Goal: Find specific page/section: Find specific page/section

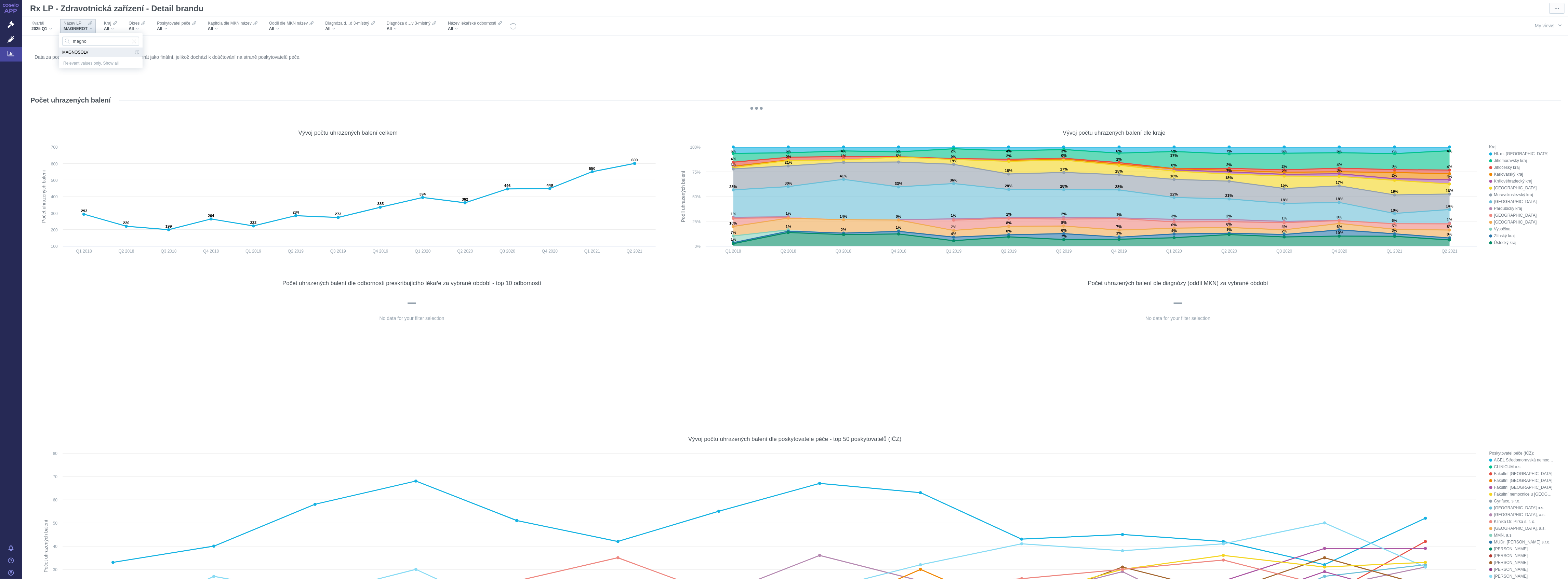
type input "magno"
click at [82, 52] on span "MAGNOSOLV" at bounding box center [100, 52] width 77 height 10
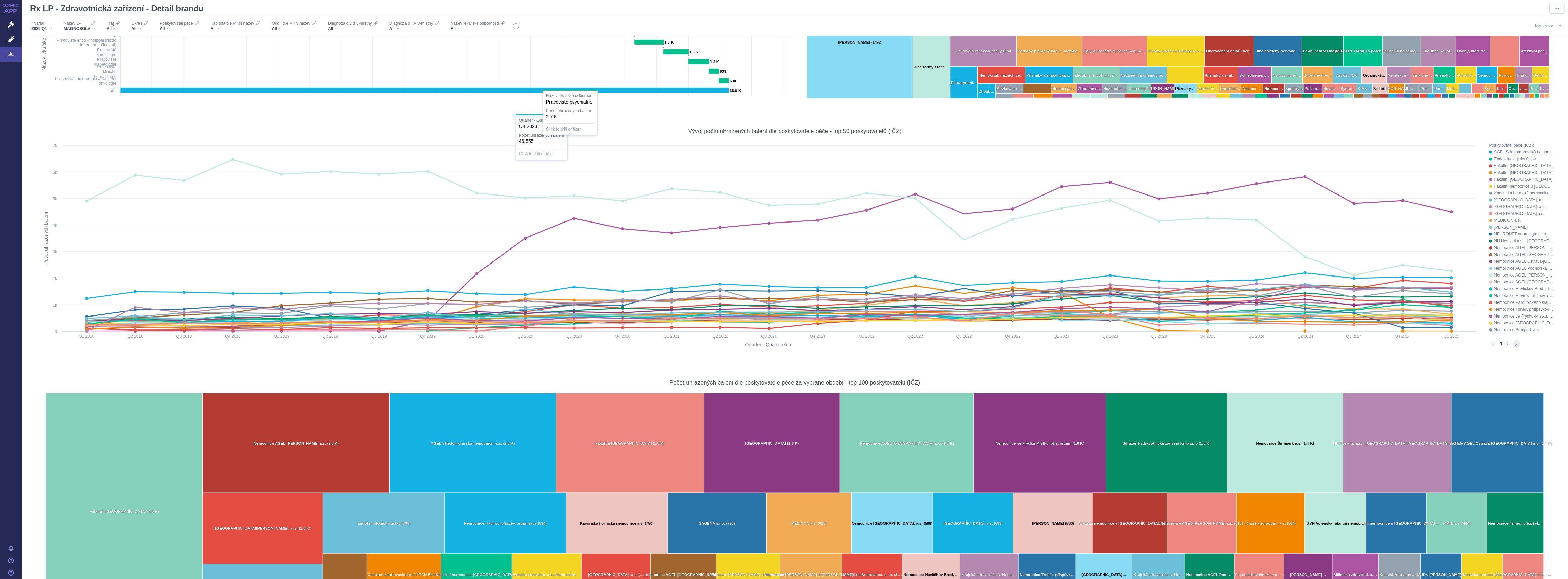
scroll to position [507, 0]
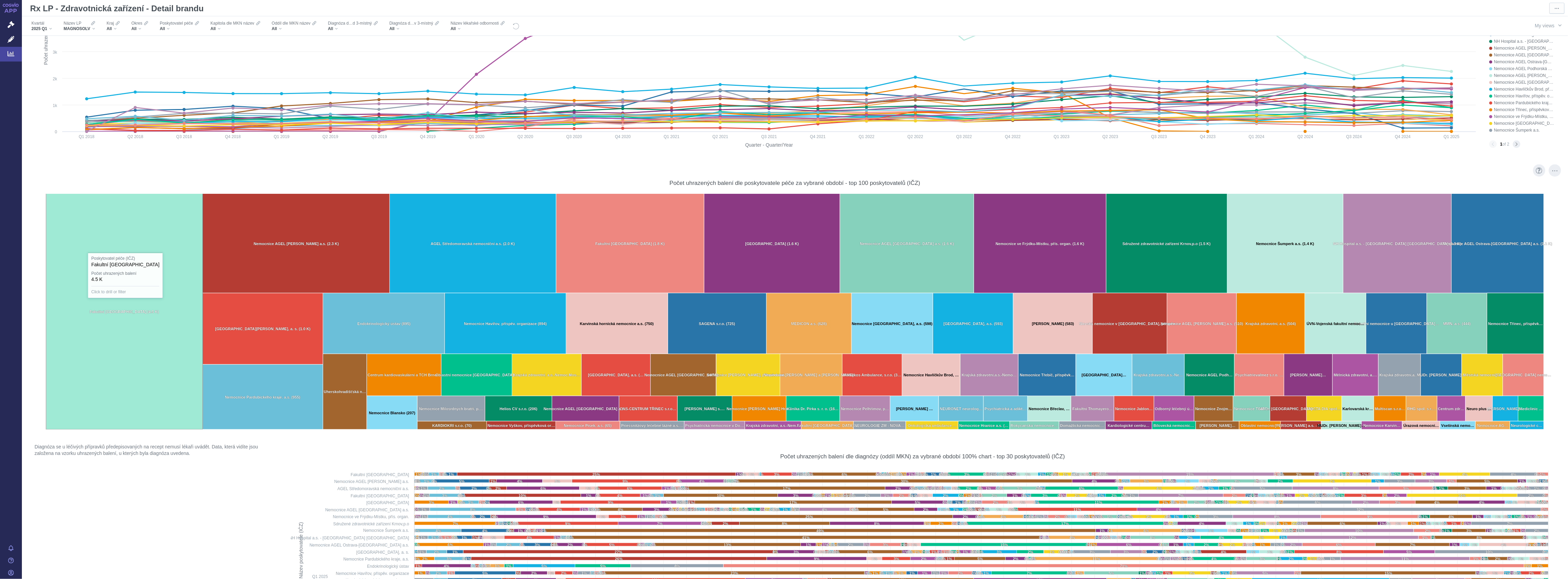
click at [99, 308] on rect at bounding box center [124, 311] width 156 height 236
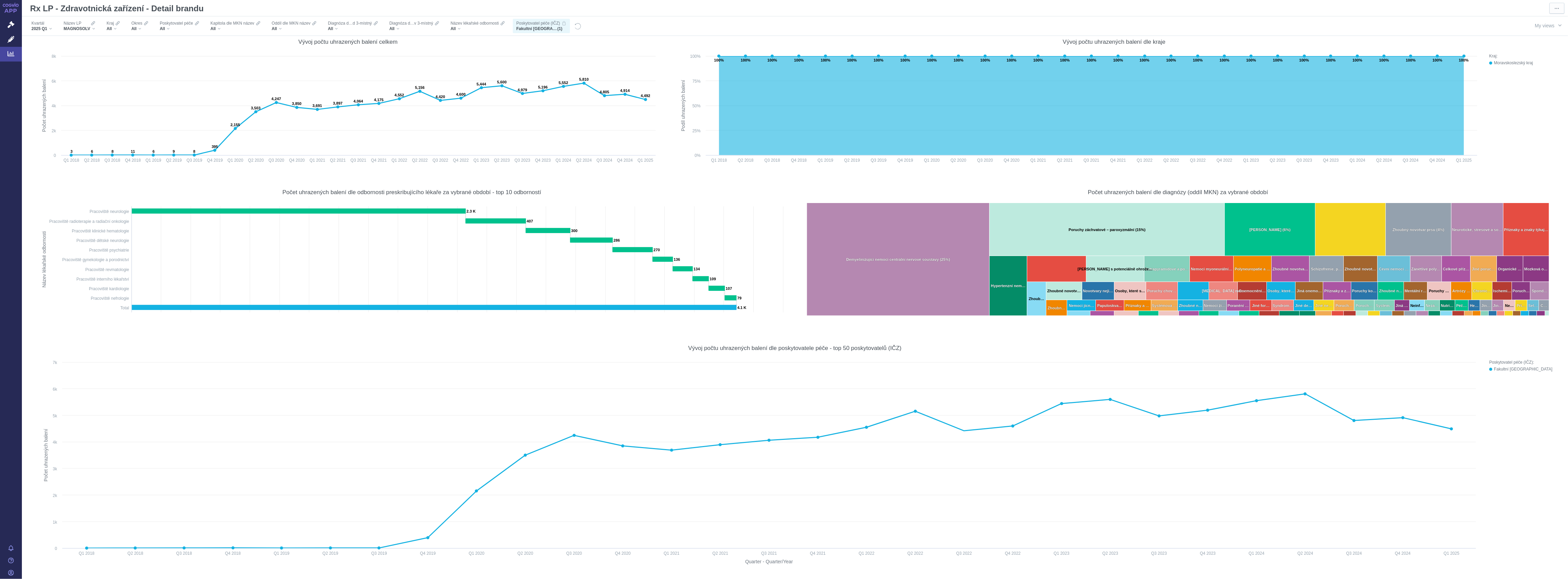
scroll to position [0, 0]
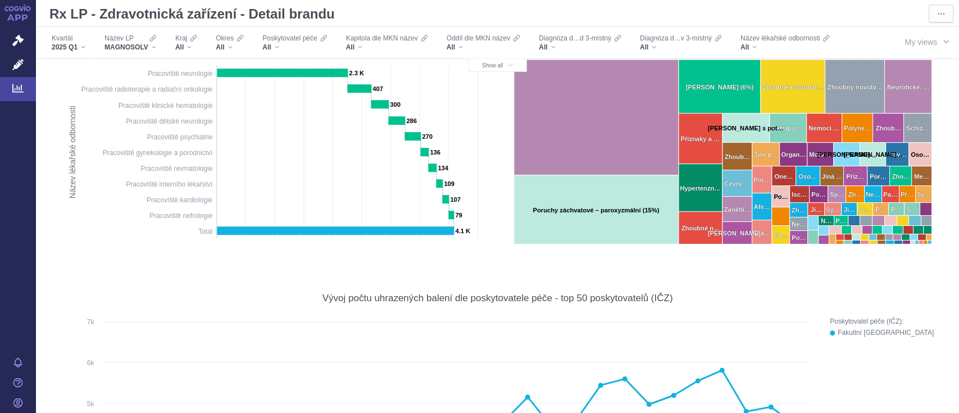
scroll to position [449, 0]
